Goal: Transaction & Acquisition: Book appointment/travel/reservation

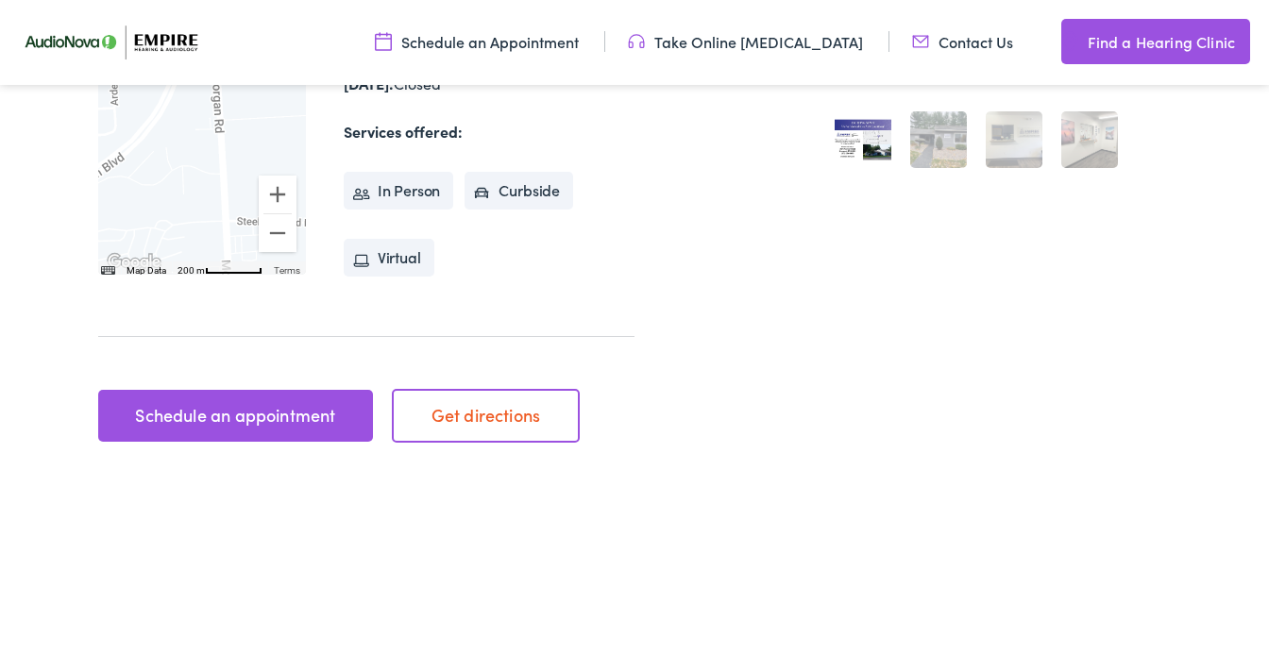
scroll to position [640, 0]
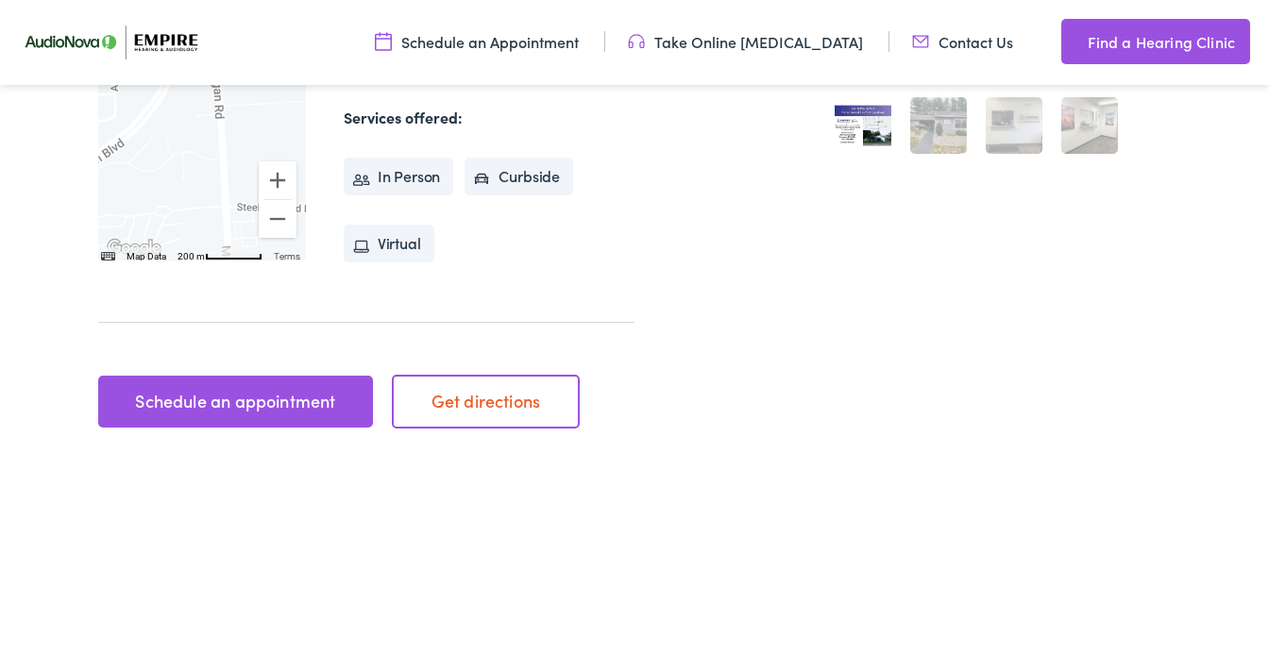
click at [307, 381] on link "Schedule an appointment" at bounding box center [235, 402] width 275 height 53
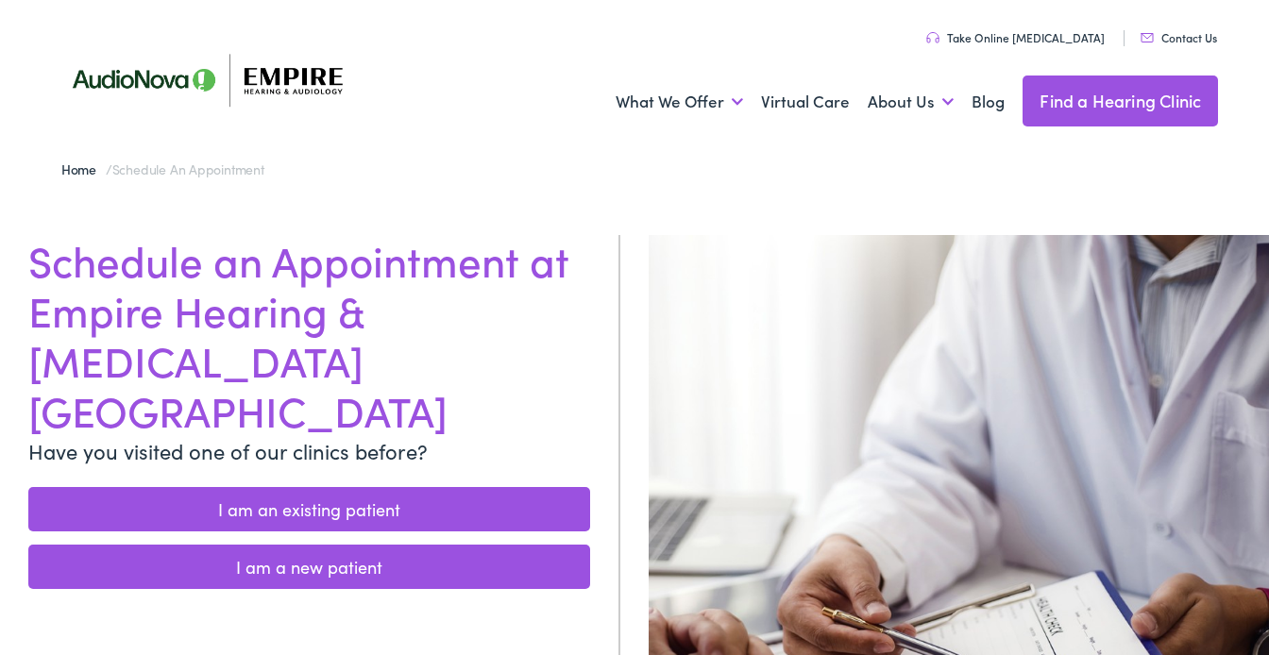
click at [349, 545] on link "I am a new patient" at bounding box center [309, 567] width 562 height 44
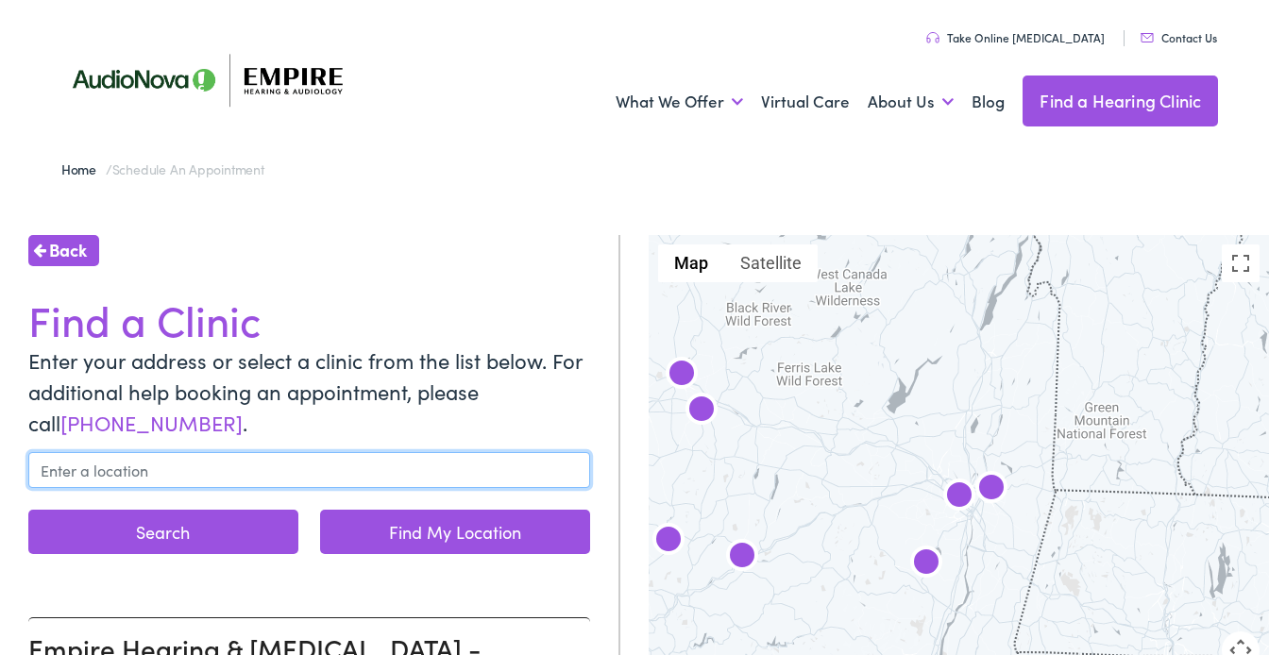
click at [319, 465] on input "text" at bounding box center [309, 470] width 562 height 36
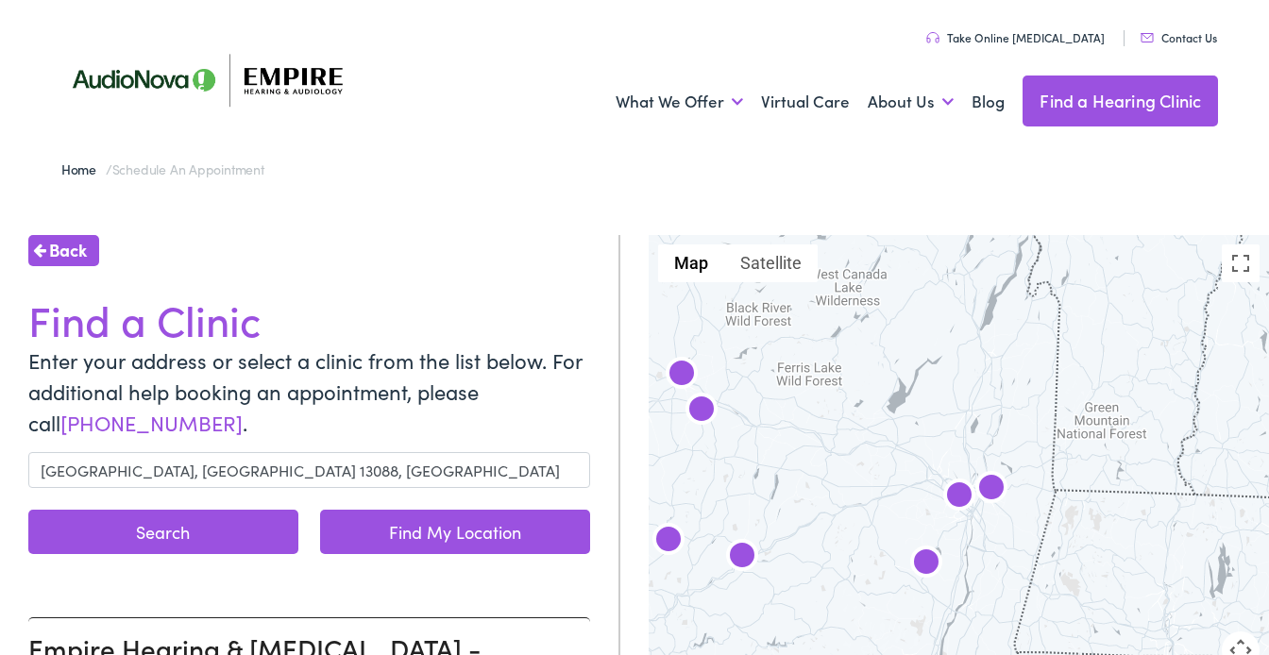
click at [259, 533] on button "Search" at bounding box center [163, 532] width 270 height 44
click at [166, 531] on button "Search" at bounding box center [163, 532] width 270 height 44
click at [183, 520] on button "Search" at bounding box center [163, 532] width 270 height 44
click at [440, 533] on link "Find My Location" at bounding box center [455, 532] width 270 height 44
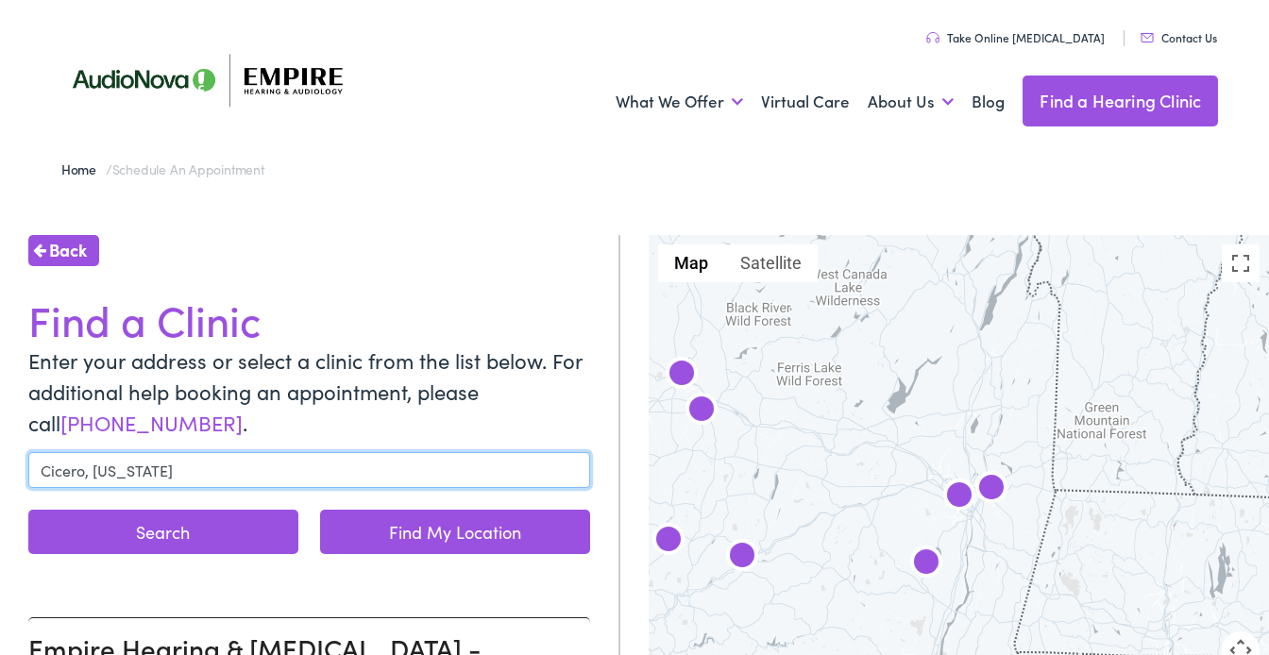
click at [143, 464] on input "Cicero, [US_STATE]" at bounding box center [309, 470] width 562 height 36
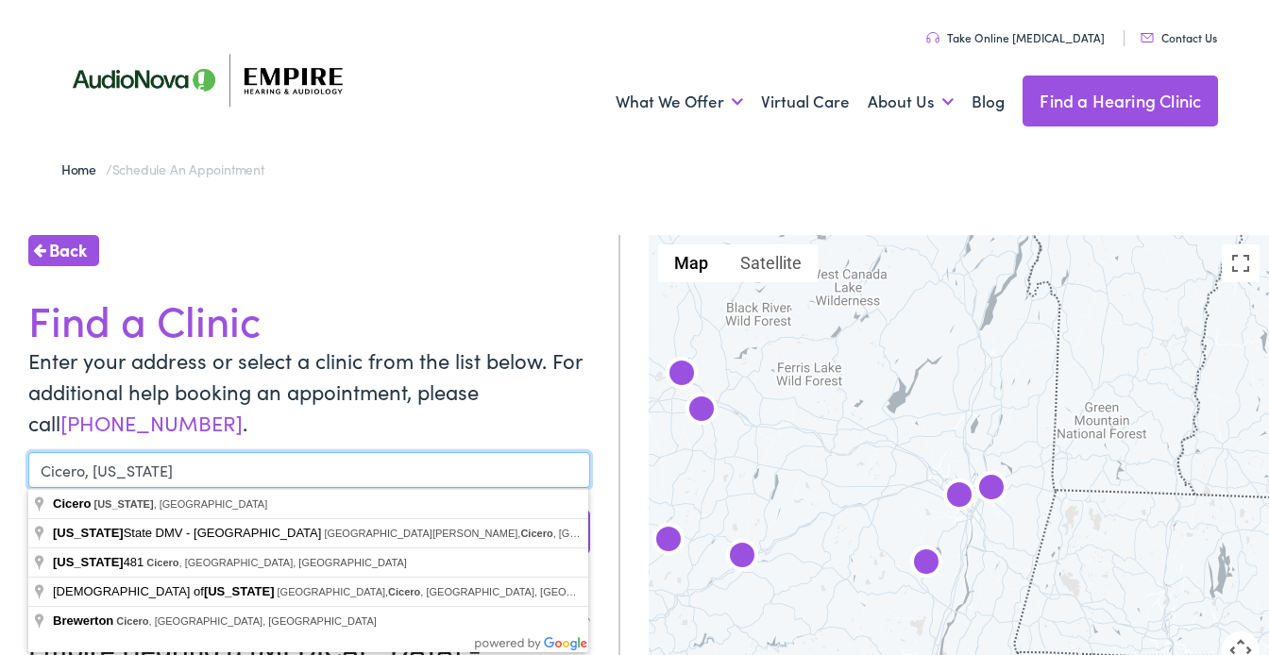
click at [143, 464] on input "Cicero, [US_STATE]" at bounding box center [309, 470] width 562 height 36
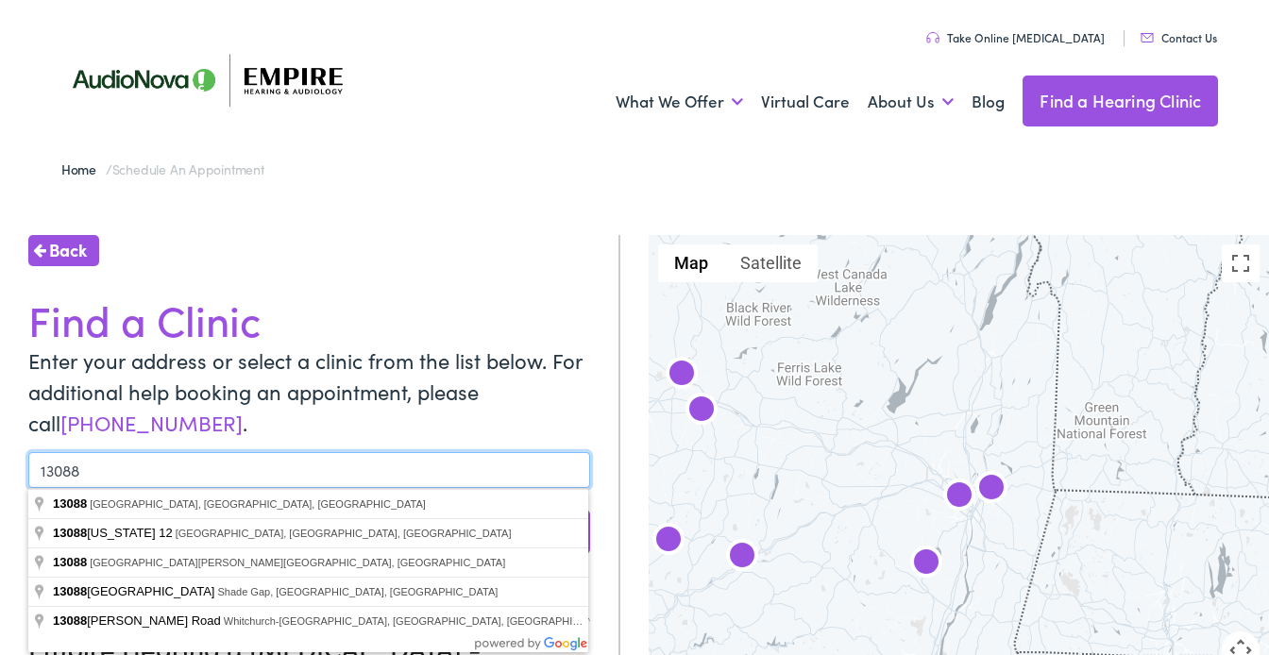
click at [28, 510] on button "Search" at bounding box center [163, 532] width 270 height 44
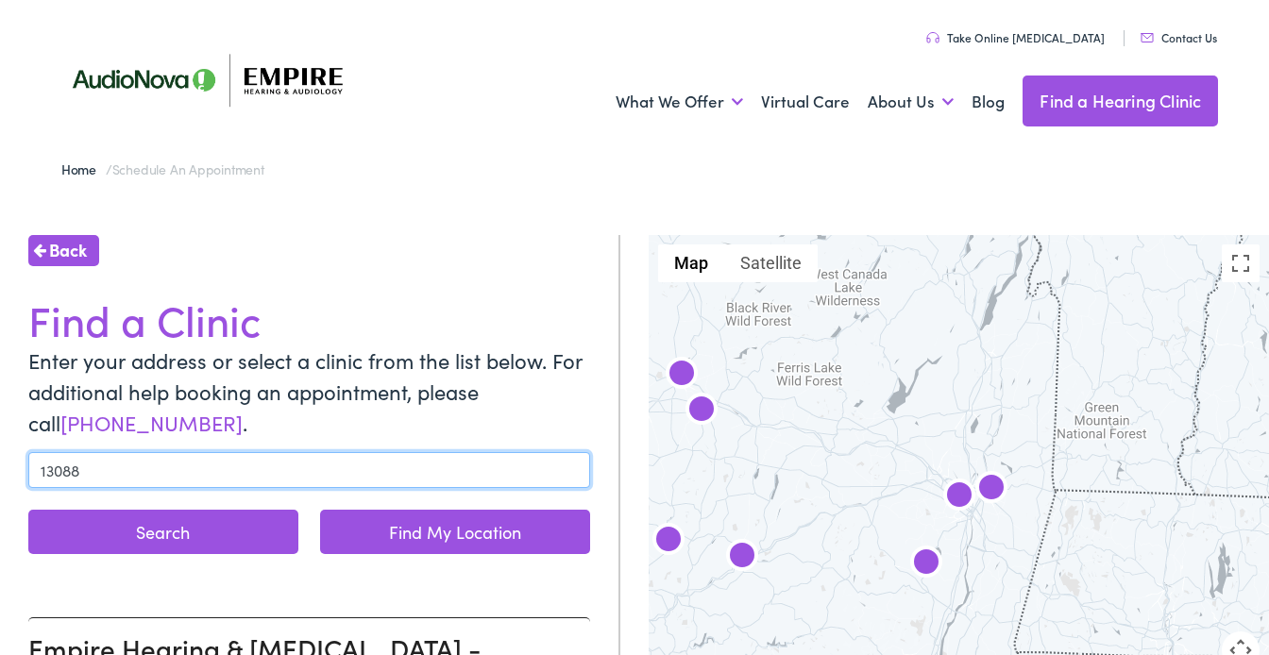
click at [131, 470] on input "13088" at bounding box center [309, 470] width 562 height 36
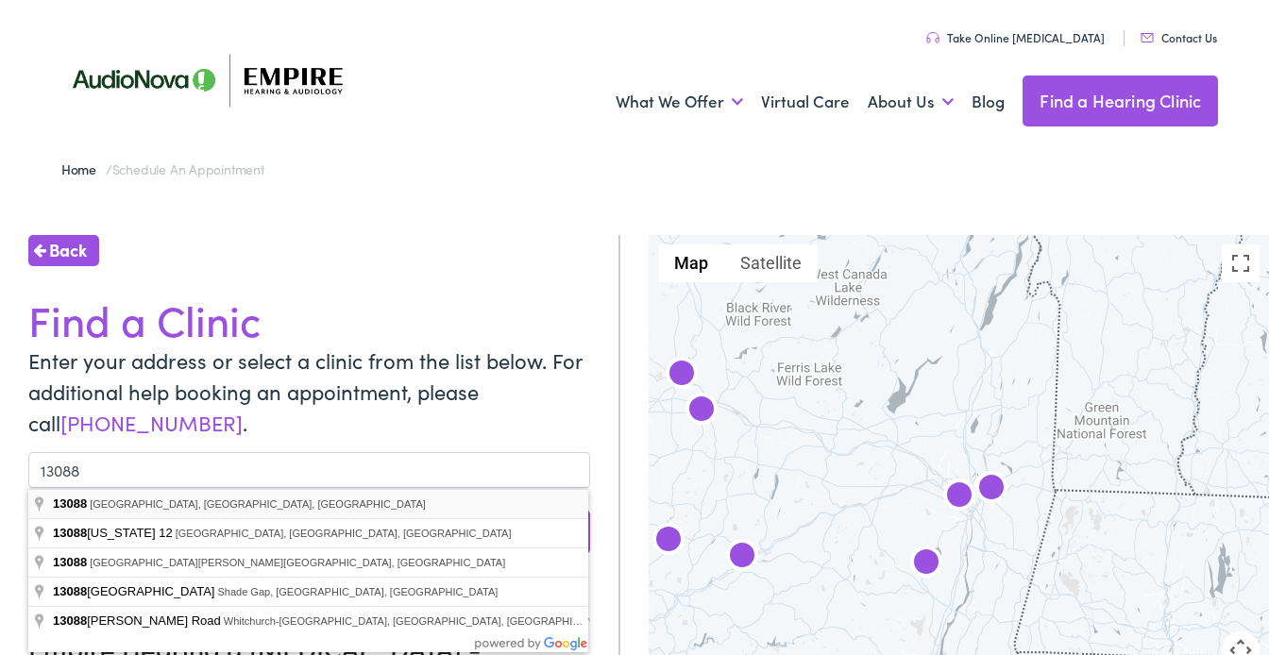
type input "[GEOGRAPHIC_DATA], [GEOGRAPHIC_DATA] 13088, [GEOGRAPHIC_DATA]"
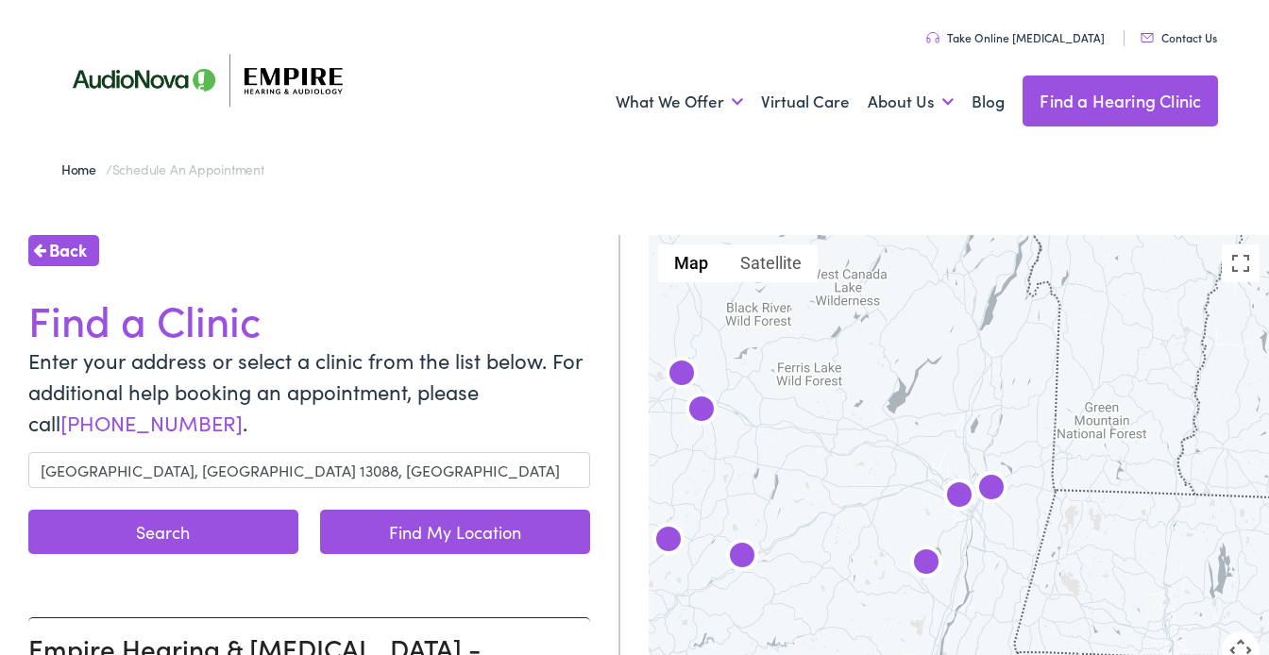
click at [132, 541] on button "Search" at bounding box center [163, 532] width 270 height 44
click at [143, 526] on button "Search" at bounding box center [163, 532] width 270 height 44
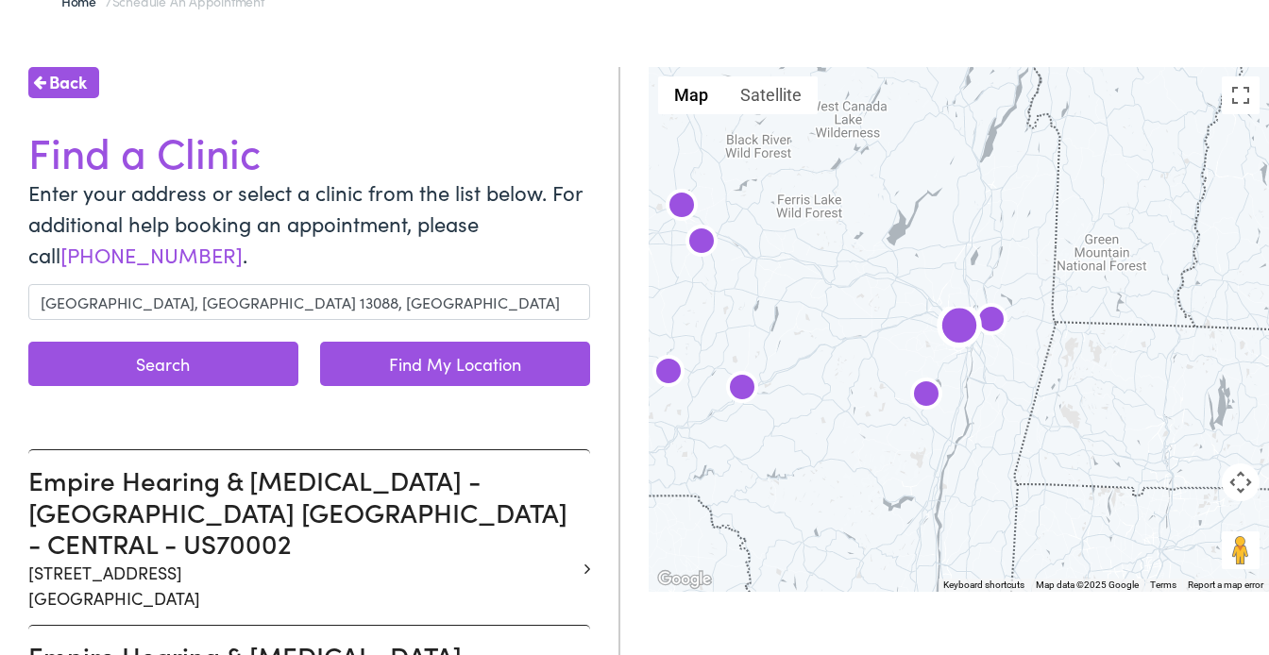
scroll to position [173, 0]
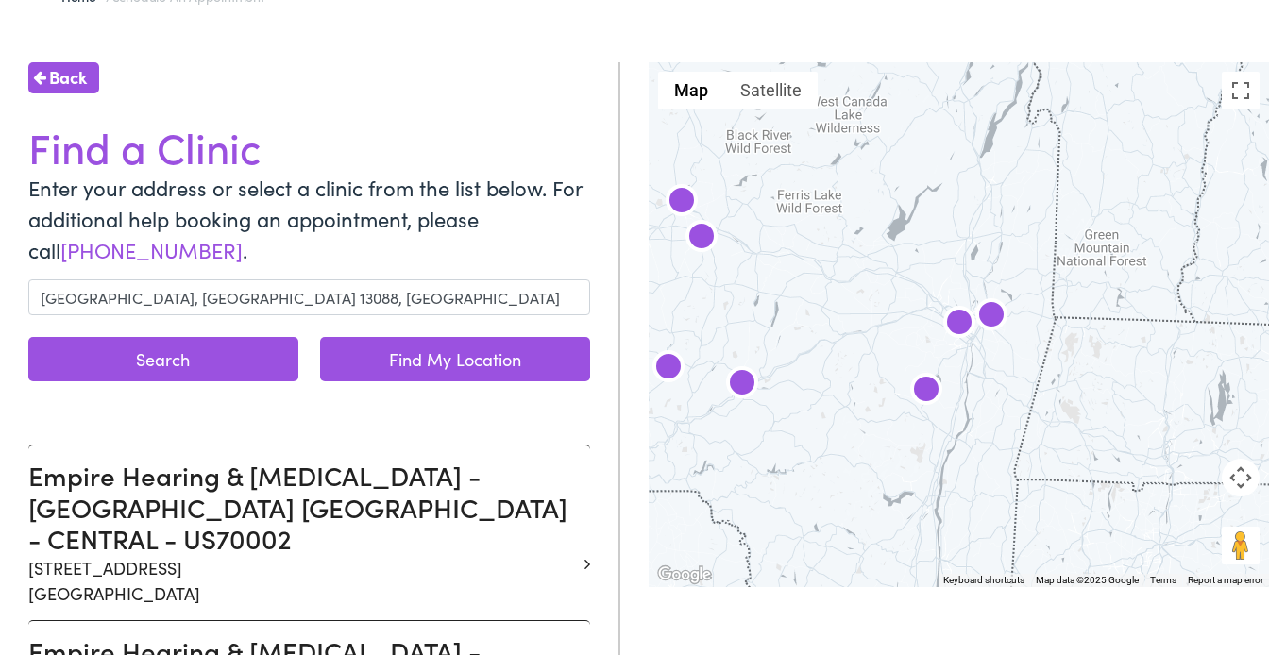
click at [217, 354] on button "Search" at bounding box center [163, 359] width 270 height 44
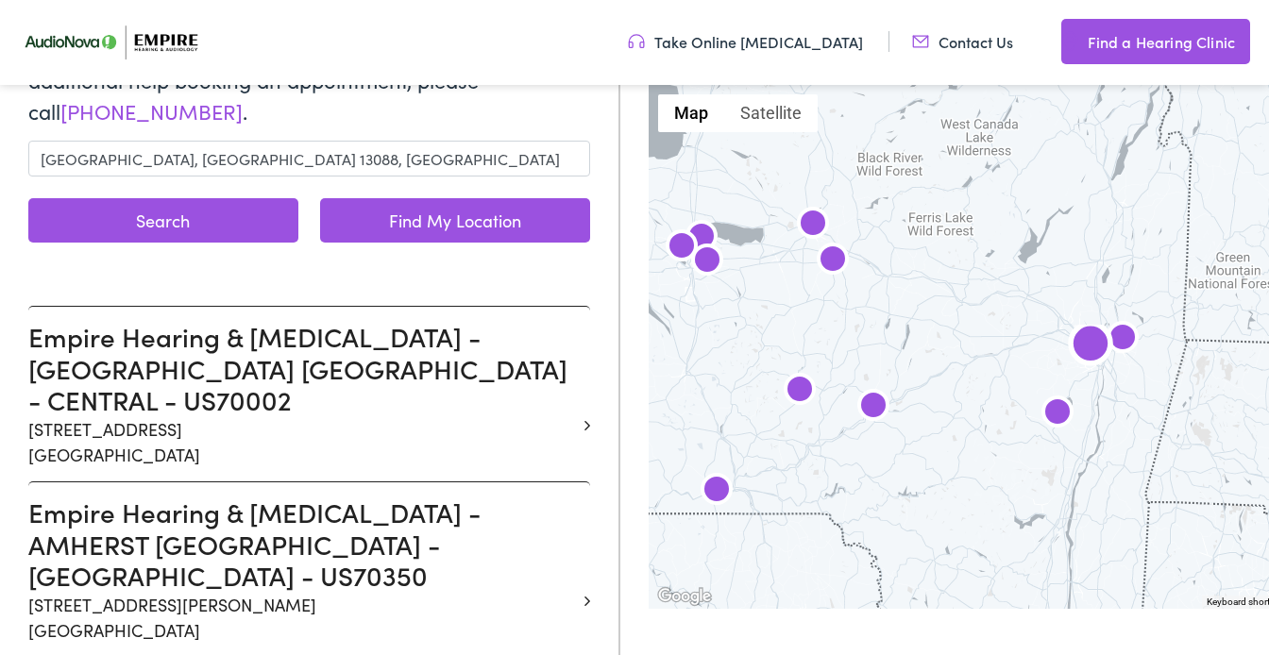
scroll to position [295, 0]
